Goal: Information Seeking & Learning: Learn about a topic

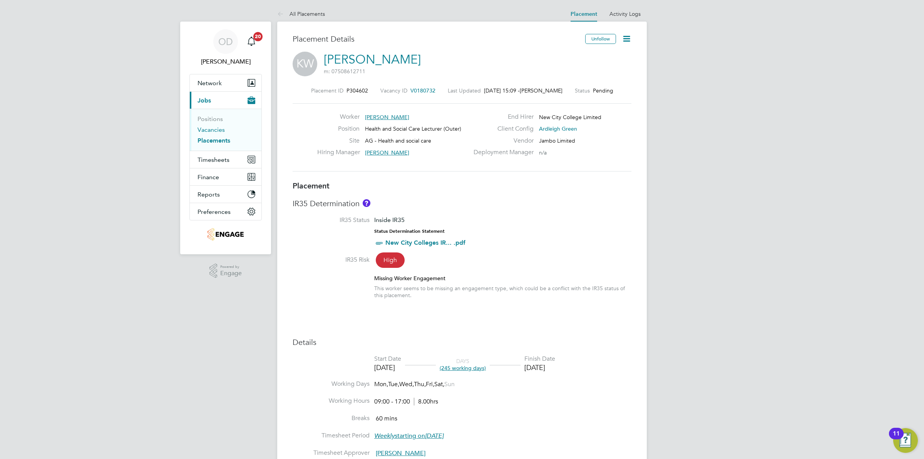
click at [204, 130] on link "Vacancies" at bounding box center [211, 129] width 27 height 7
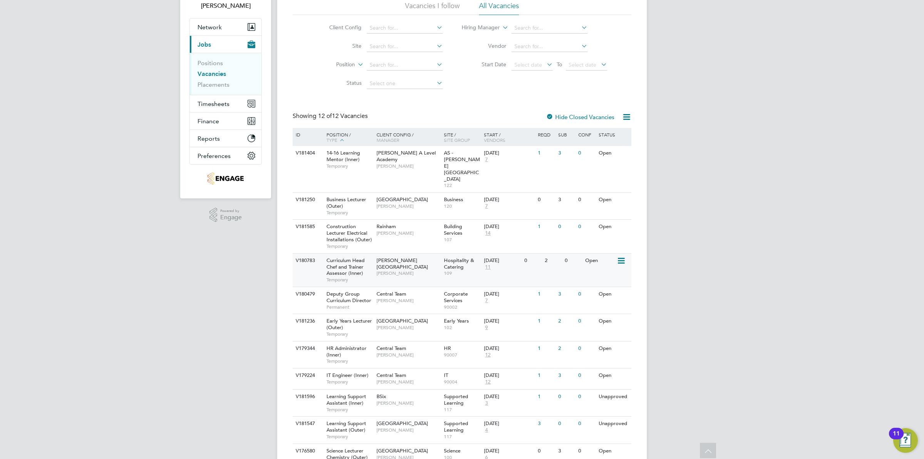
scroll to position [104, 0]
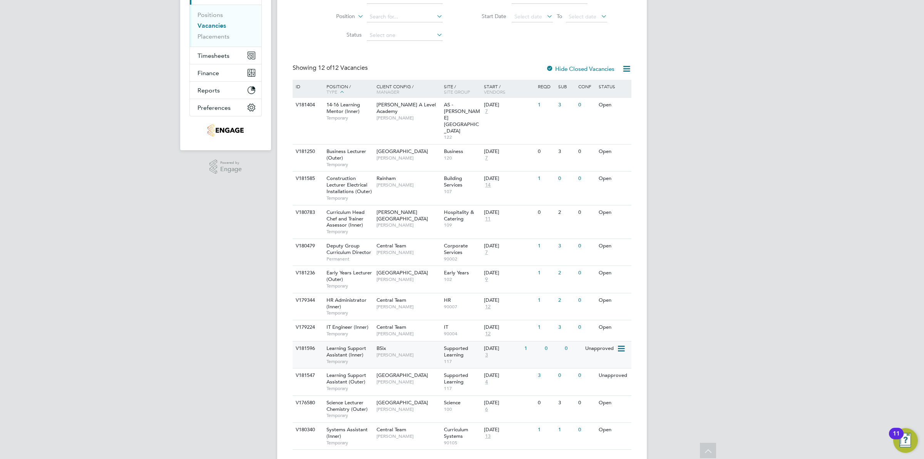
click at [550, 341] on div "V181596 Learning Support Assistant (Inner) Temporary BSix [PERSON_NAME] Support…" at bounding box center [462, 354] width 339 height 27
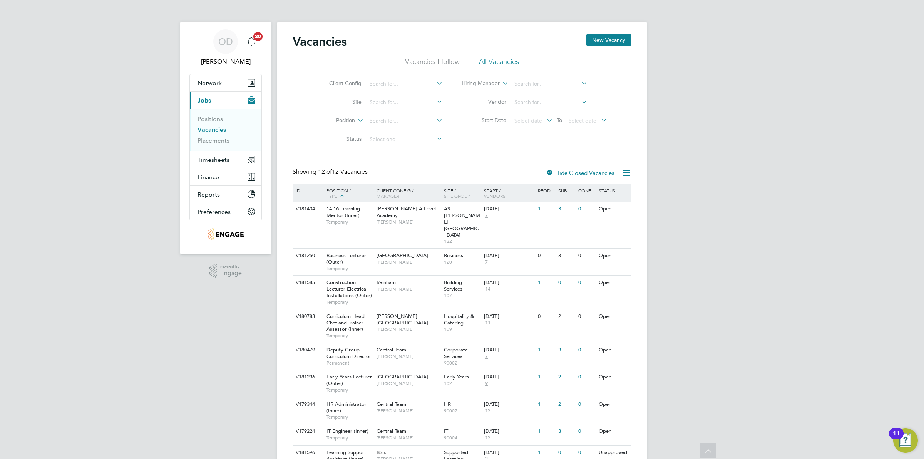
scroll to position [104, 0]
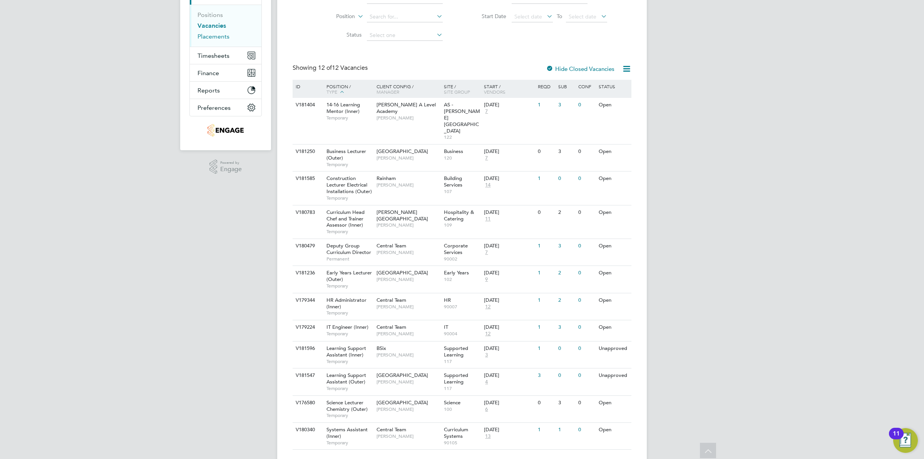
click at [210, 35] on link "Placements" at bounding box center [214, 36] width 32 height 7
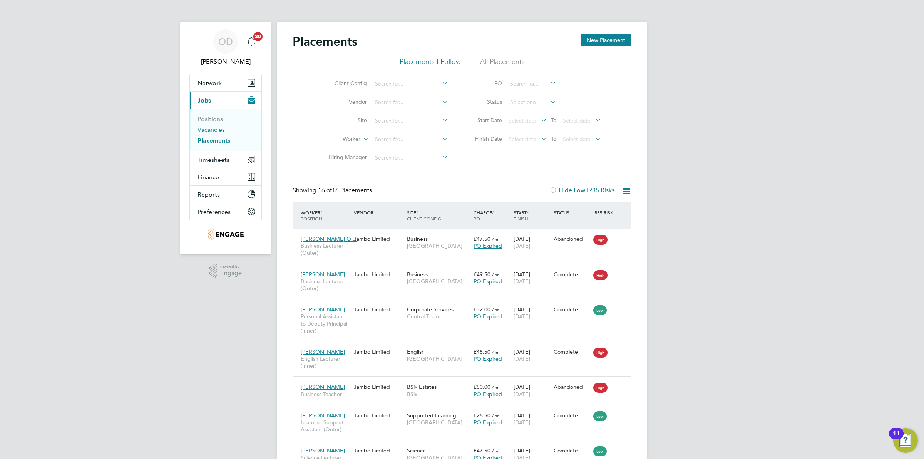
click at [212, 131] on link "Vacancies" at bounding box center [211, 129] width 27 height 7
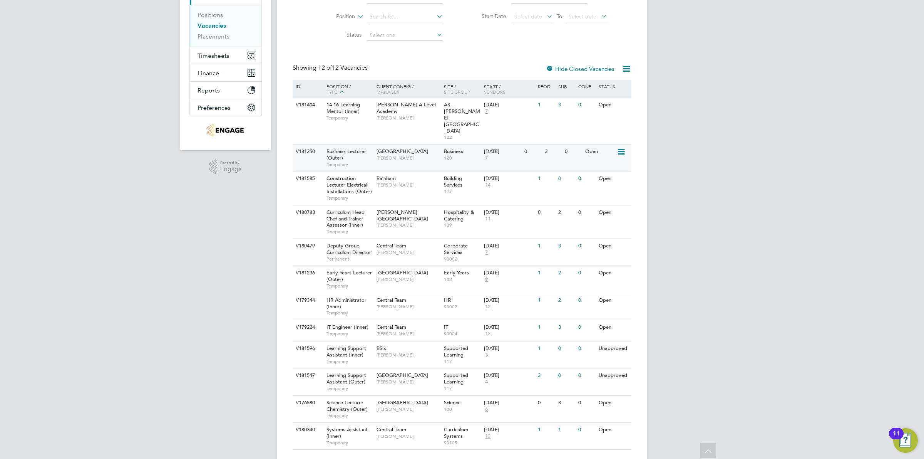
click at [541, 144] on div "0" at bounding box center [532, 151] width 20 height 14
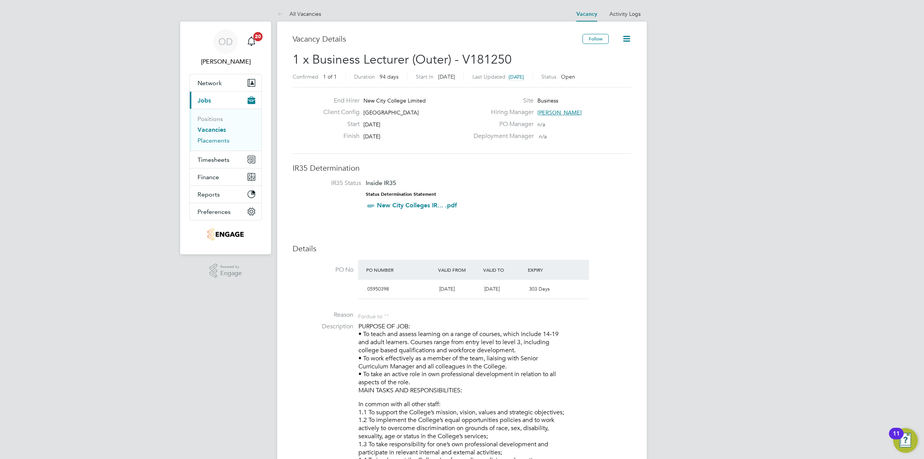
click at [223, 139] on link "Placements" at bounding box center [214, 140] width 32 height 7
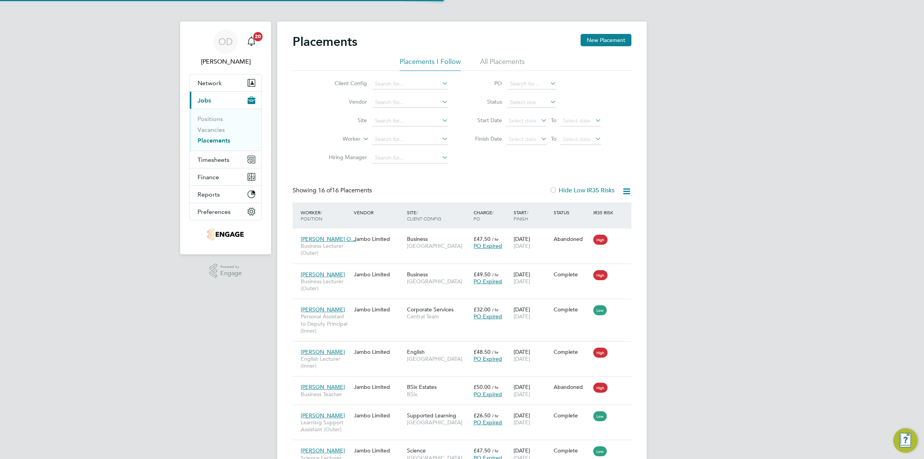
click at [212, 126] on li "Positions" at bounding box center [227, 120] width 58 height 11
click at [222, 128] on link "Vacancies" at bounding box center [211, 129] width 27 height 7
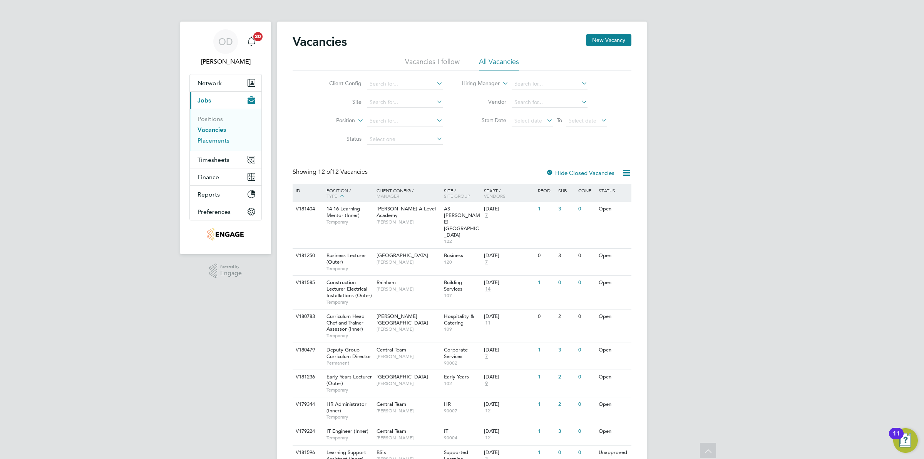
scroll to position [104, 0]
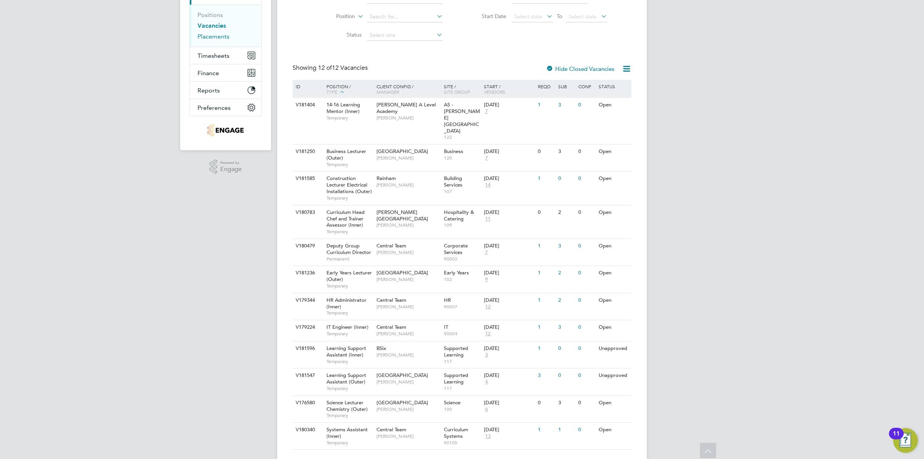
click at [222, 35] on link "Placements" at bounding box center [214, 36] width 32 height 7
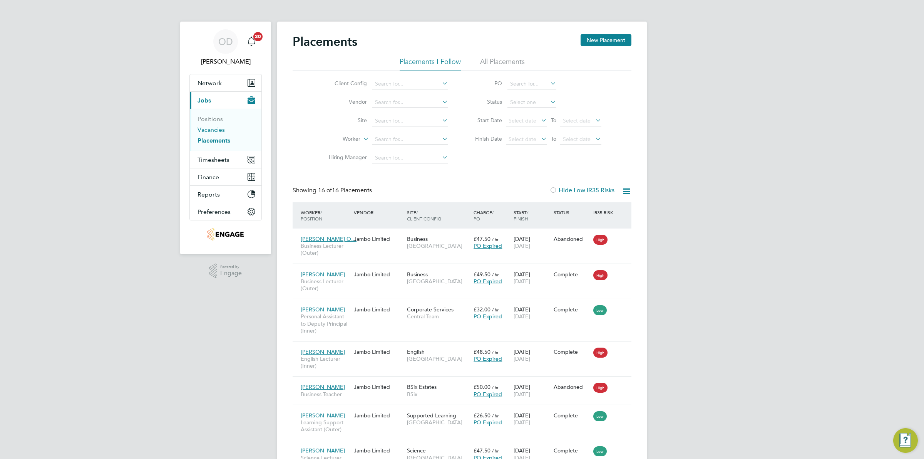
drag, startPoint x: 214, startPoint y: 131, endPoint x: 261, endPoint y: 126, distance: 46.8
click at [214, 131] on link "Vacancies" at bounding box center [211, 129] width 27 height 7
